Goal: Task Accomplishment & Management: Manage account settings

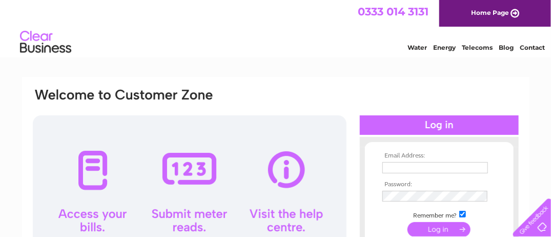
type input "[EMAIL_ADDRESS][DOMAIN_NAME]"
click at [431, 231] on input "submit" at bounding box center [439, 229] width 63 height 14
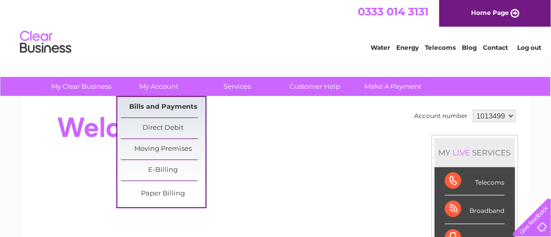
click at [159, 111] on link "Bills and Payments" at bounding box center [163, 107] width 85 height 21
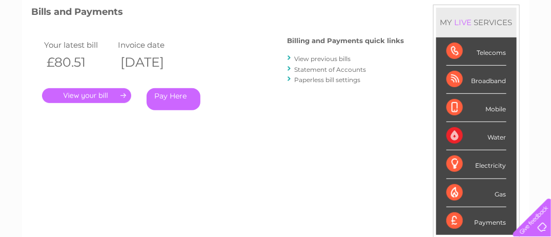
scroll to position [144, 0]
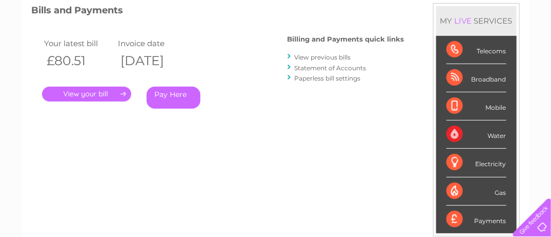
click at [94, 93] on link "." at bounding box center [86, 94] width 89 height 15
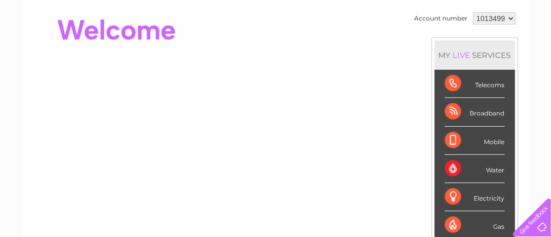
scroll to position [52, 0]
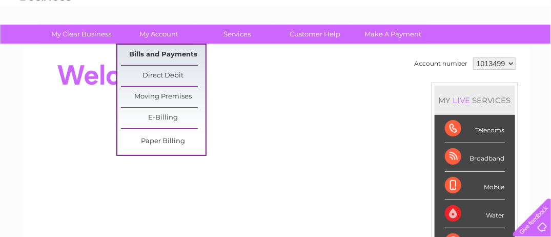
click at [158, 49] on link "Bills and Payments" at bounding box center [163, 55] width 85 height 21
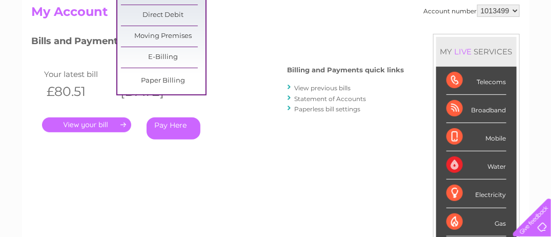
scroll to position [114, 0]
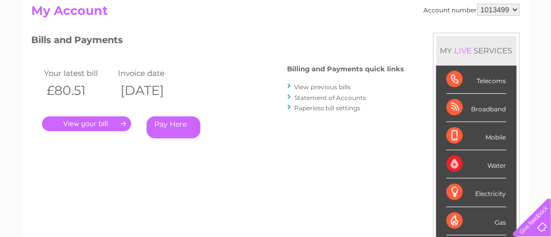
click at [88, 124] on link "." at bounding box center [86, 123] width 89 height 15
